Goal: Task Accomplishment & Management: Complete application form

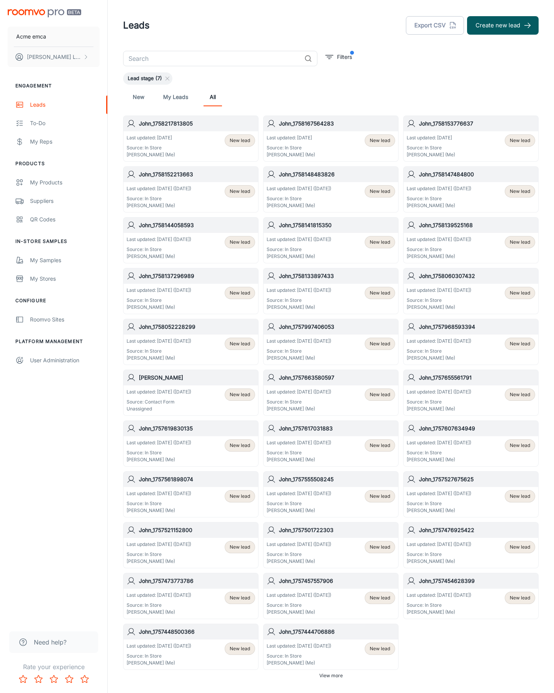
click at [503, 25] on button "Create new lead" at bounding box center [503, 25] width 72 height 18
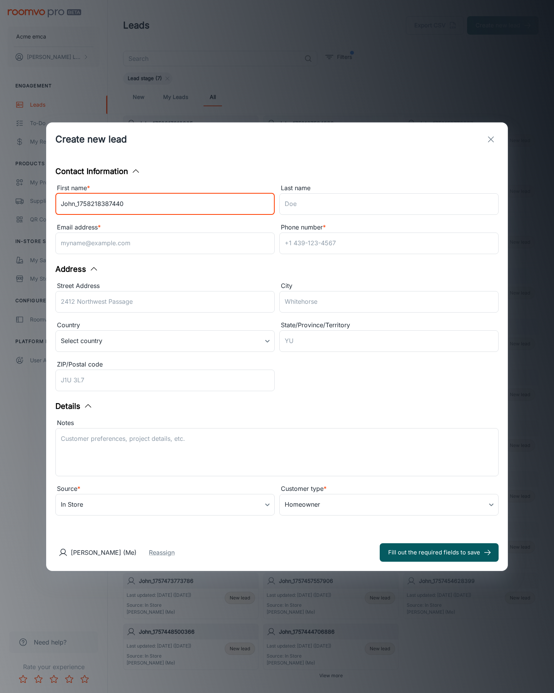
type input "John_1758218387440"
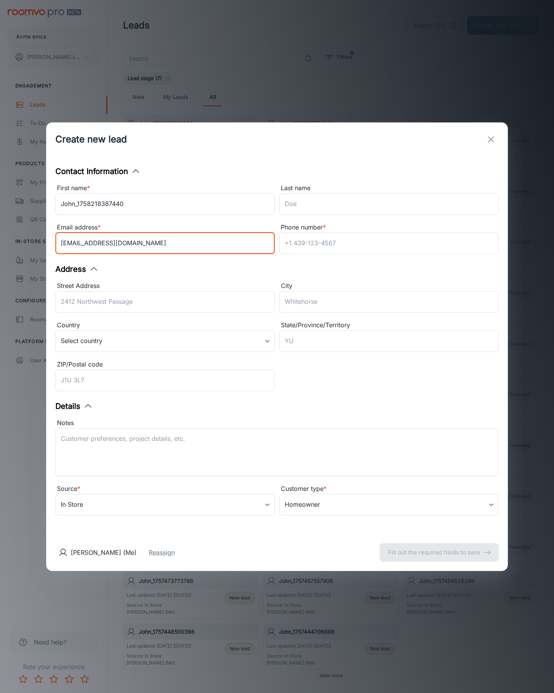
type input "[EMAIL_ADDRESS][DOMAIN_NAME]"
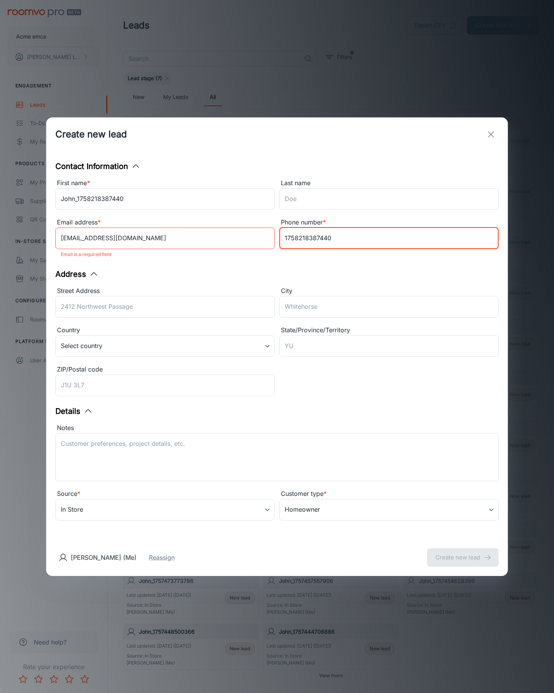
type input "1758218387440"
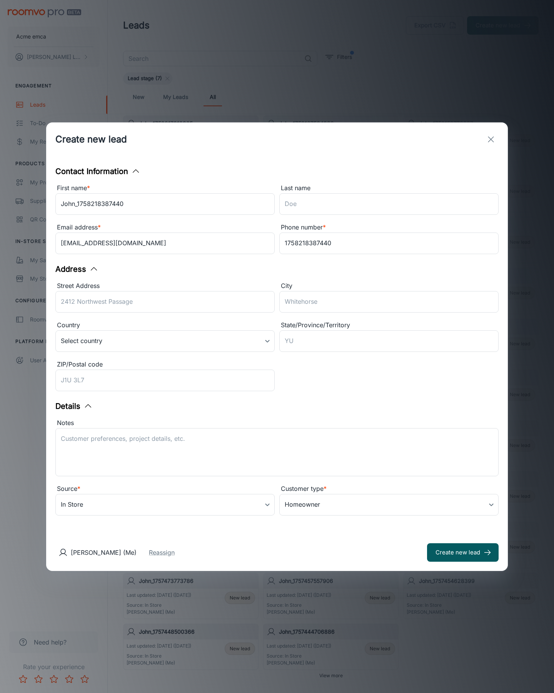
click at [463, 552] on button "Create new lead" at bounding box center [463, 552] width 72 height 18
